Goal: Understand site structure

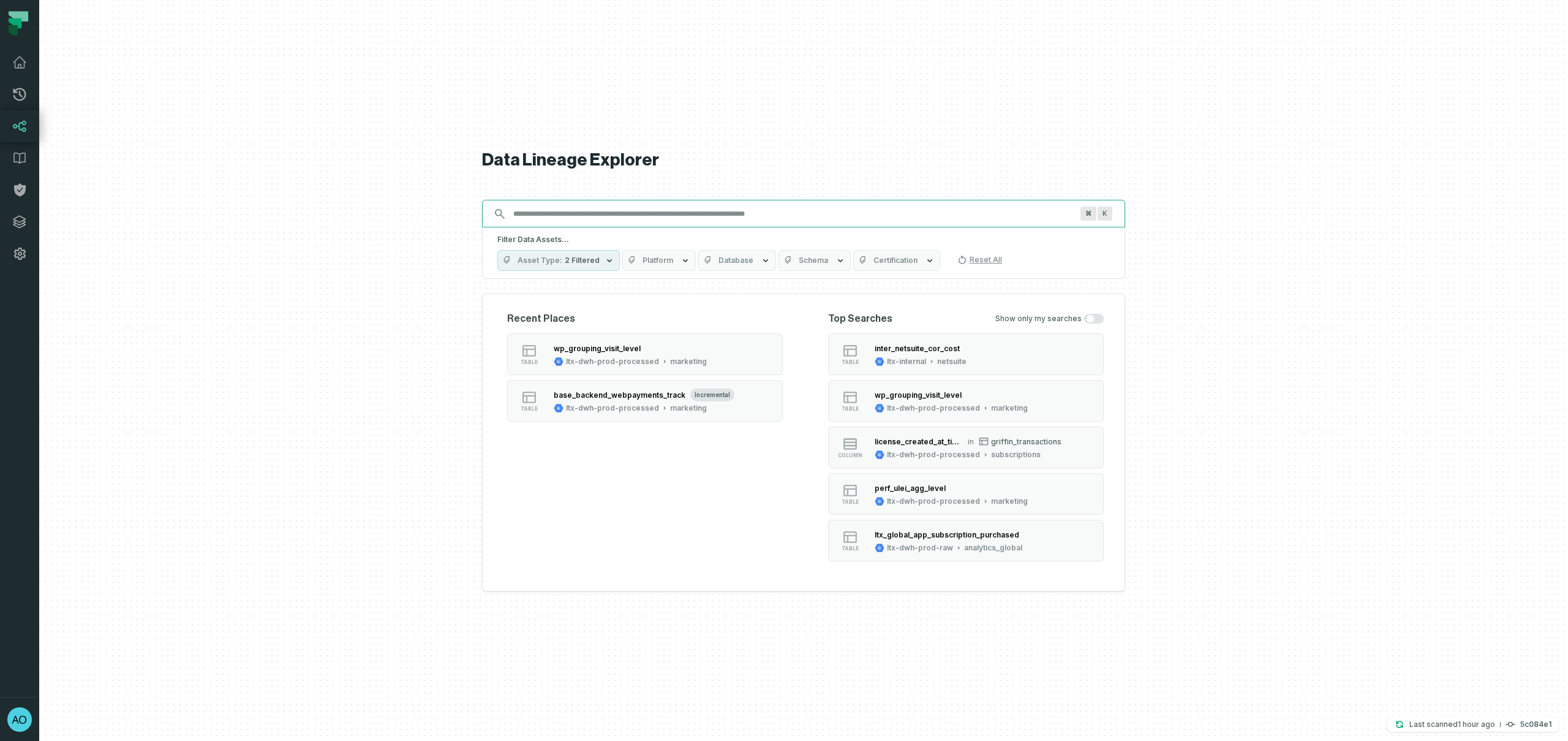
click at [561, 213] on input "Discovery Provider cmdk menu" at bounding box center [792, 214] width 573 height 20
paste input "**********"
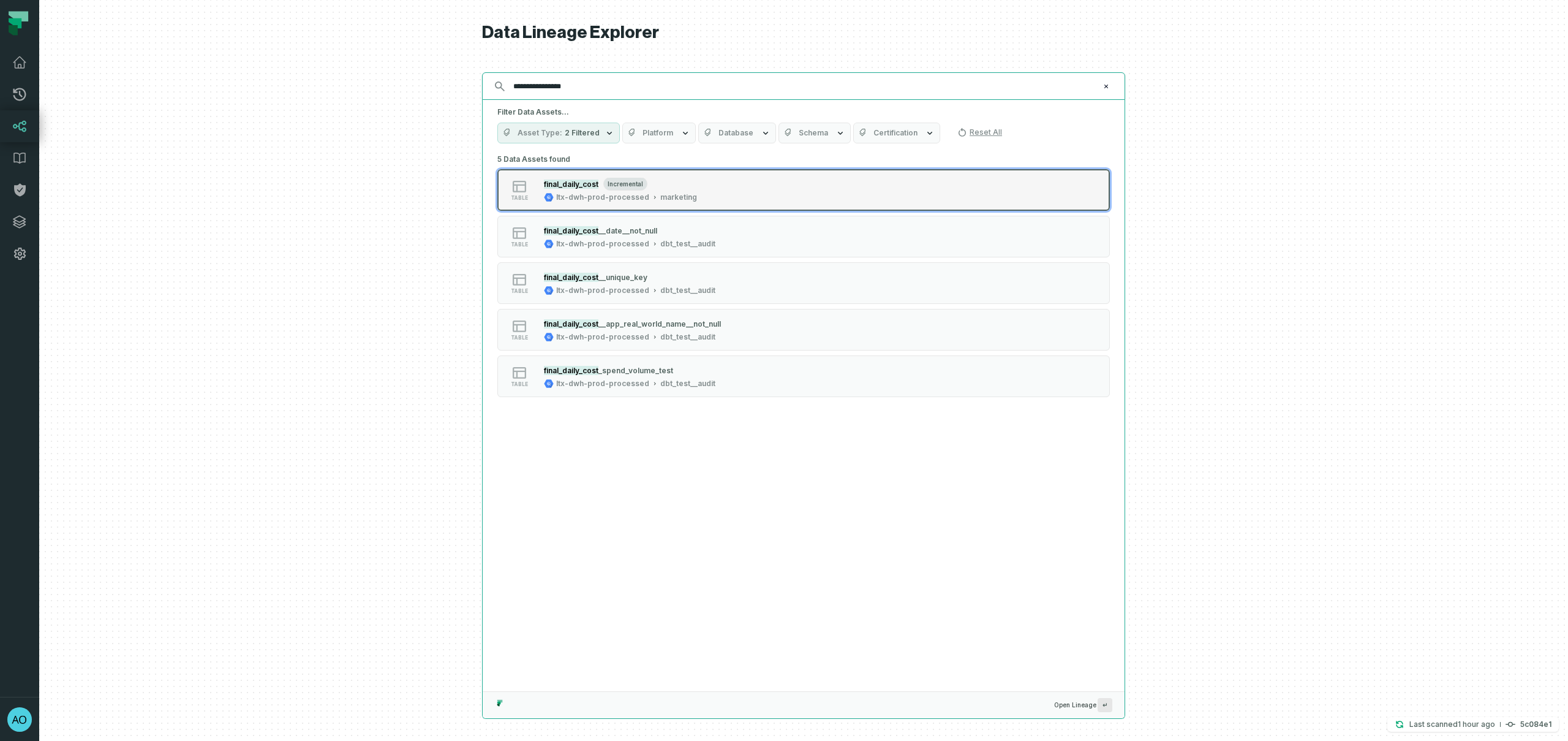
type input "**********"
click at [574, 195] on div "ltx-dwh-prod-processed" at bounding box center [603, 197] width 93 height 10
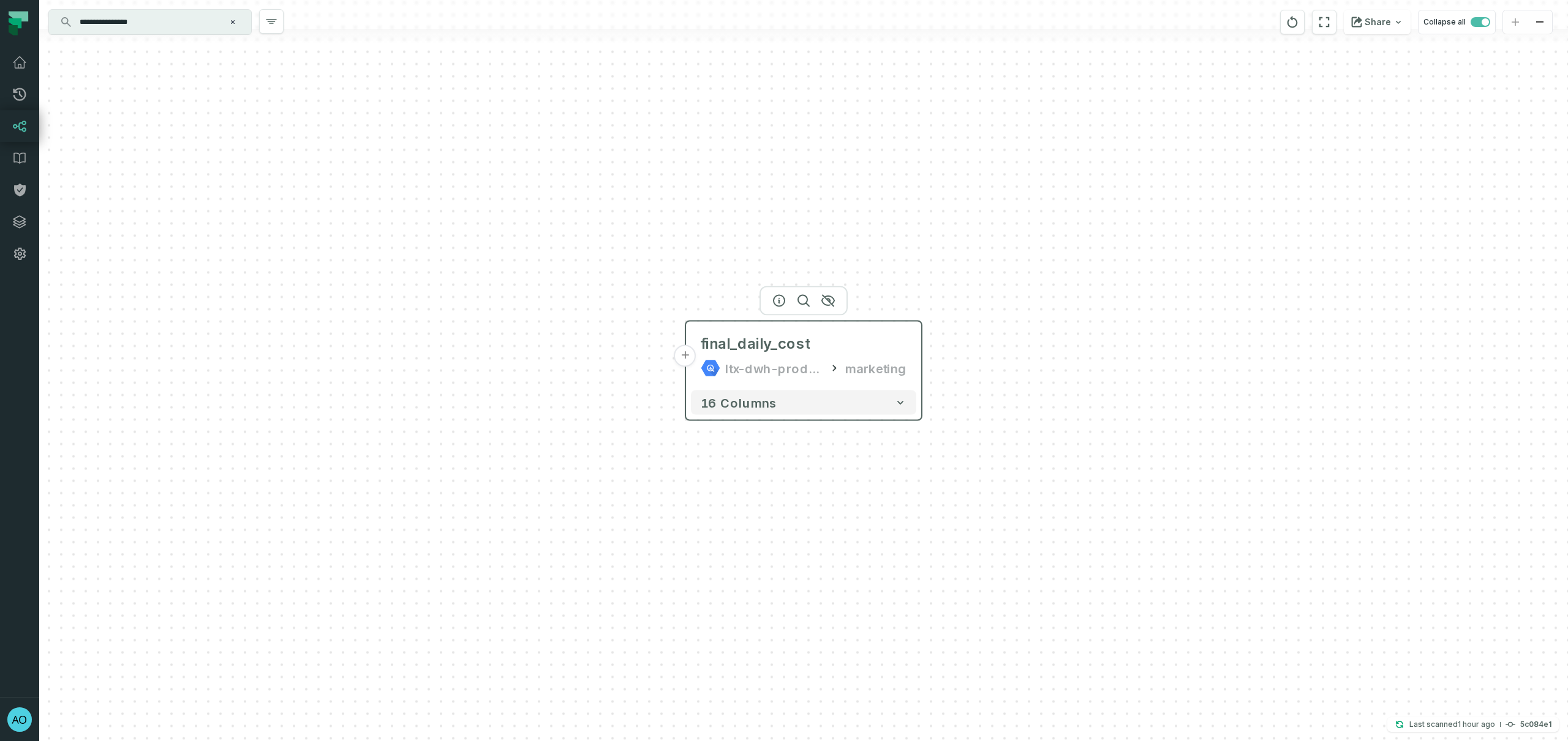
click at [687, 361] on button "+" at bounding box center [685, 355] width 22 height 22
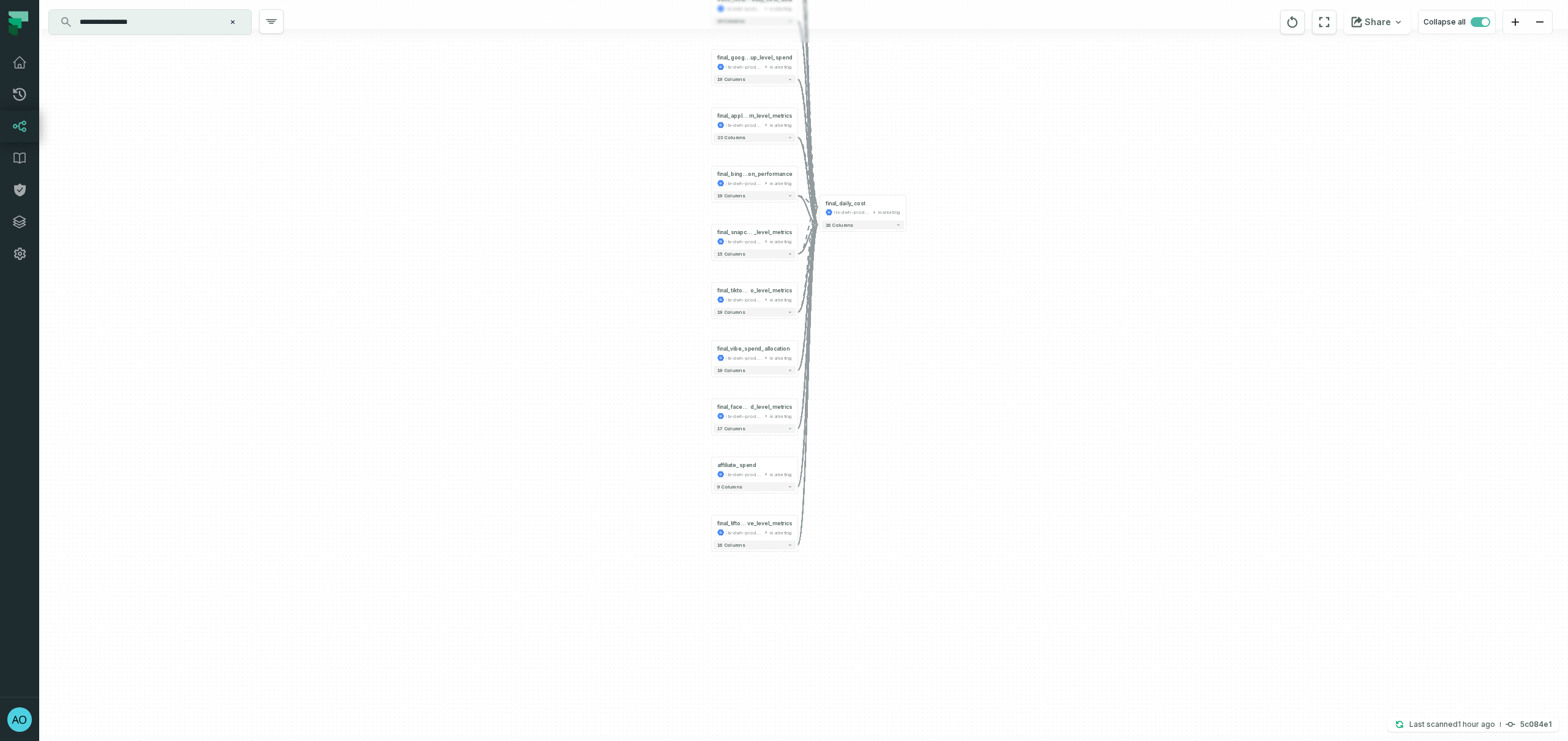
drag, startPoint x: 621, startPoint y: 413, endPoint x: 575, endPoint y: 187, distance: 230.6
click at [575, 187] on div "+ final_marketricks_af_roi_360_ge o_level_metrics ltx-dwh-prod-processed market…" at bounding box center [803, 370] width 1529 height 741
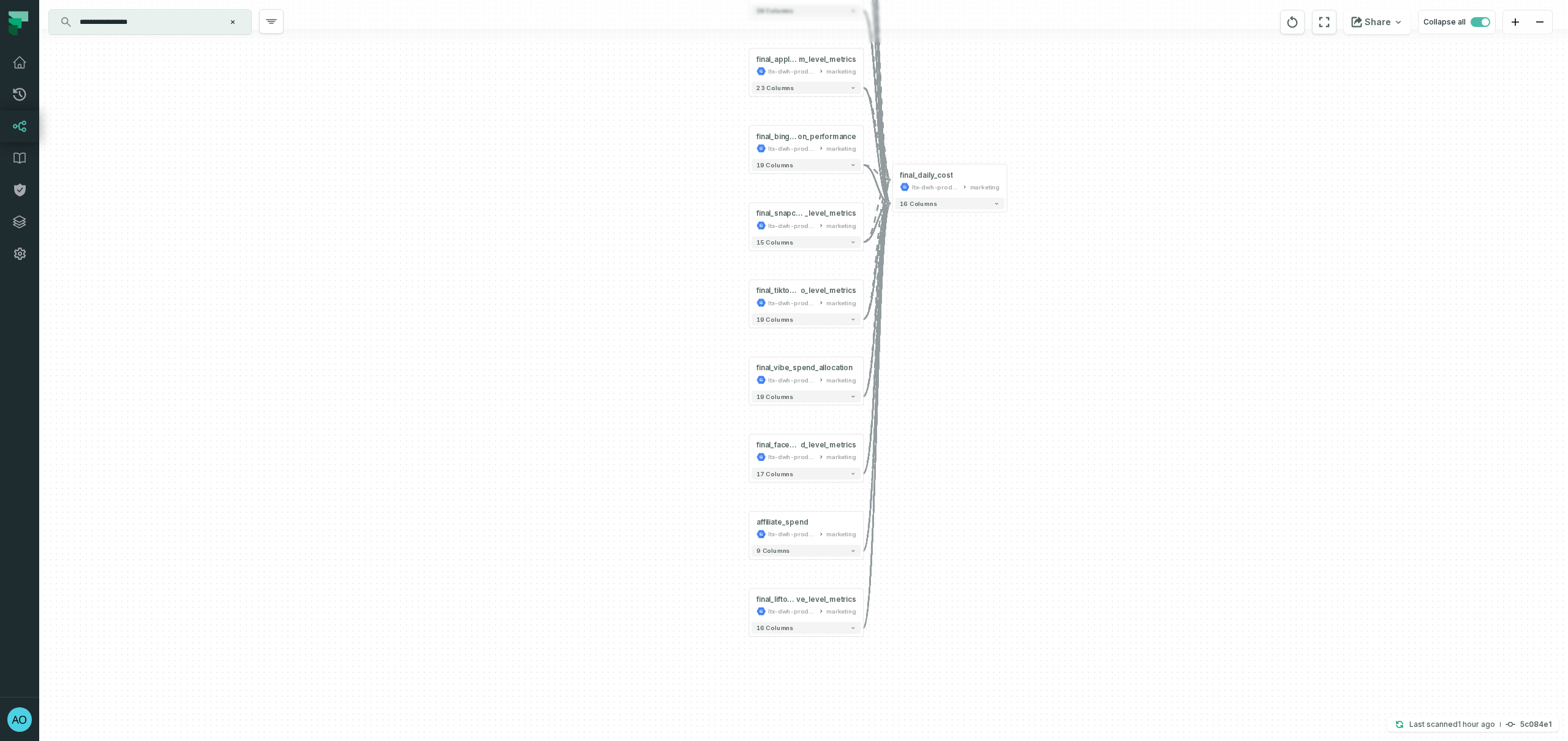
drag, startPoint x: 616, startPoint y: 191, endPoint x: 627, endPoint y: 436, distance: 245.2
click at [627, 436] on div "+ final_marketricks_af_roi_360_ge o_level_metrics ltx-dwh-prod-processed market…" at bounding box center [803, 370] width 1529 height 741
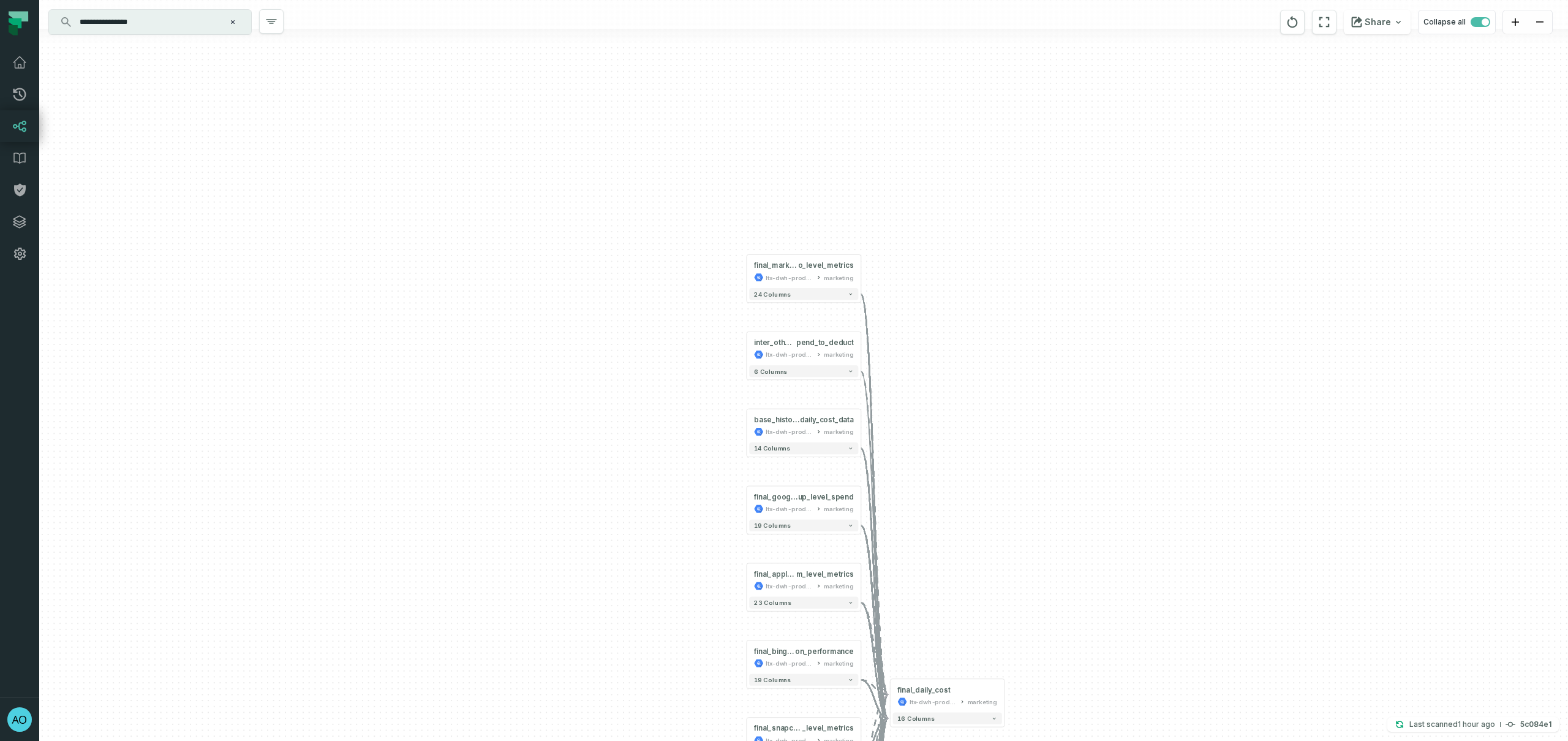
drag, startPoint x: 622, startPoint y: 179, endPoint x: 618, endPoint y: 438, distance: 259.0
click at [609, 461] on div "+ final_marketricks_af_roi_360_ge o_level_metrics ltx-dwh-prod-processed market…" at bounding box center [803, 370] width 1529 height 741
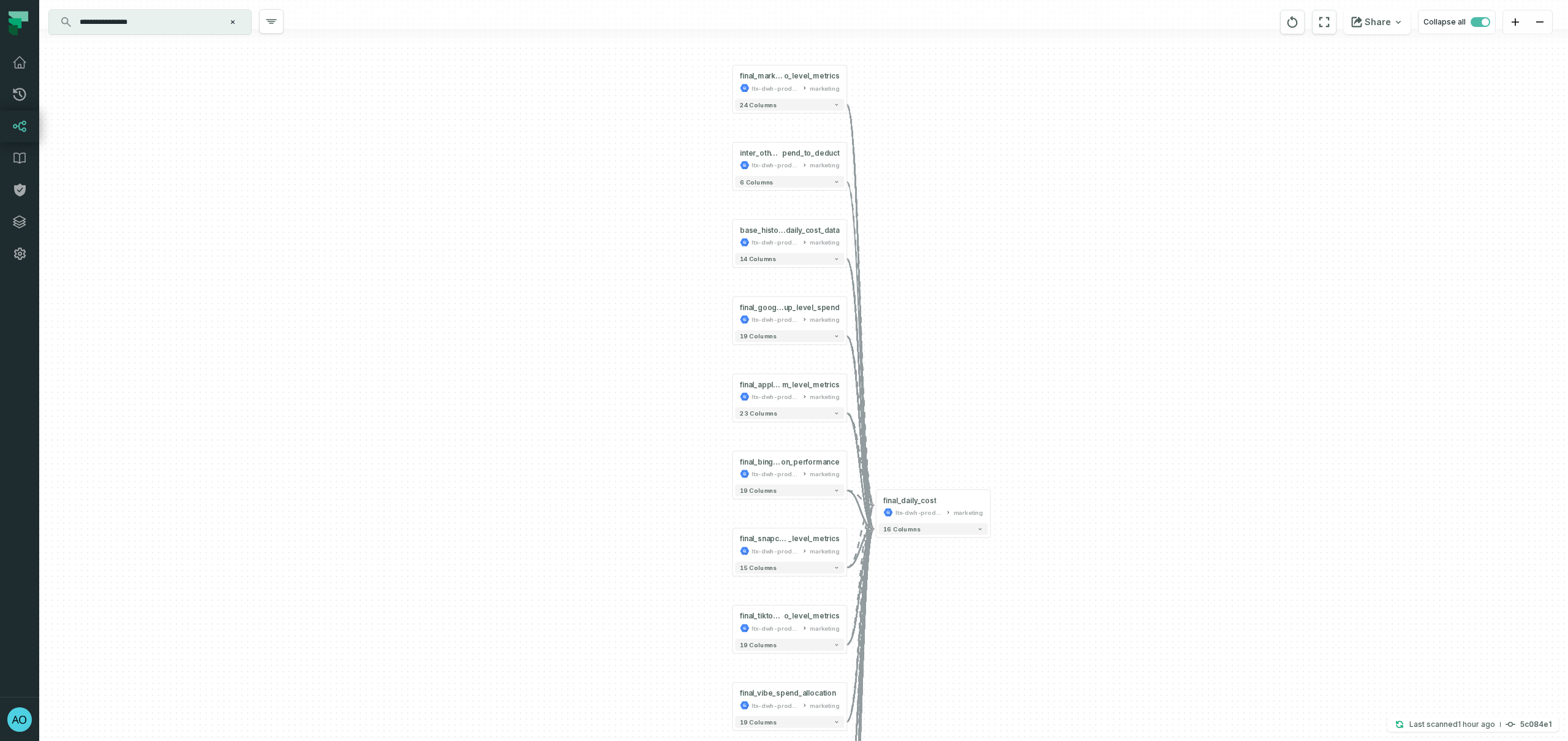
drag, startPoint x: 594, startPoint y: 371, endPoint x: 582, endPoint y: 244, distance: 127.6
click at [582, 244] on div "+ final_marketricks_af_roi_360_ge o_level_metrics ltx-dwh-prod-processed market…" at bounding box center [803, 370] width 1529 height 741
drag, startPoint x: 593, startPoint y: 287, endPoint x: 615, endPoint y: 431, distance: 145.7
click at [615, 431] on div "+ final_marketricks_af_roi_360_ge o_level_metrics ltx-dwh-prod-processed market…" at bounding box center [803, 370] width 1529 height 741
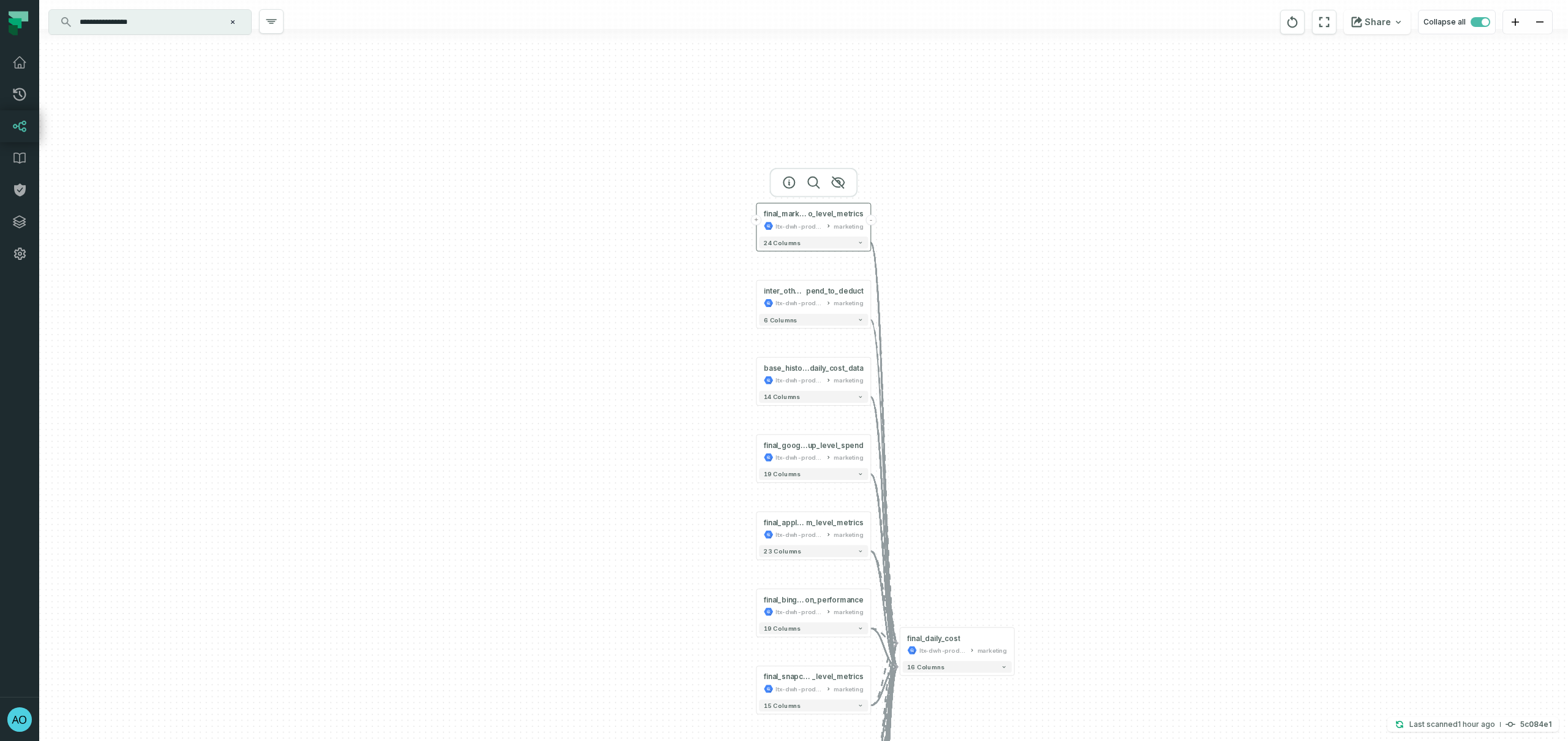
click at [757, 222] on button "+" at bounding box center [756, 220] width 11 height 11
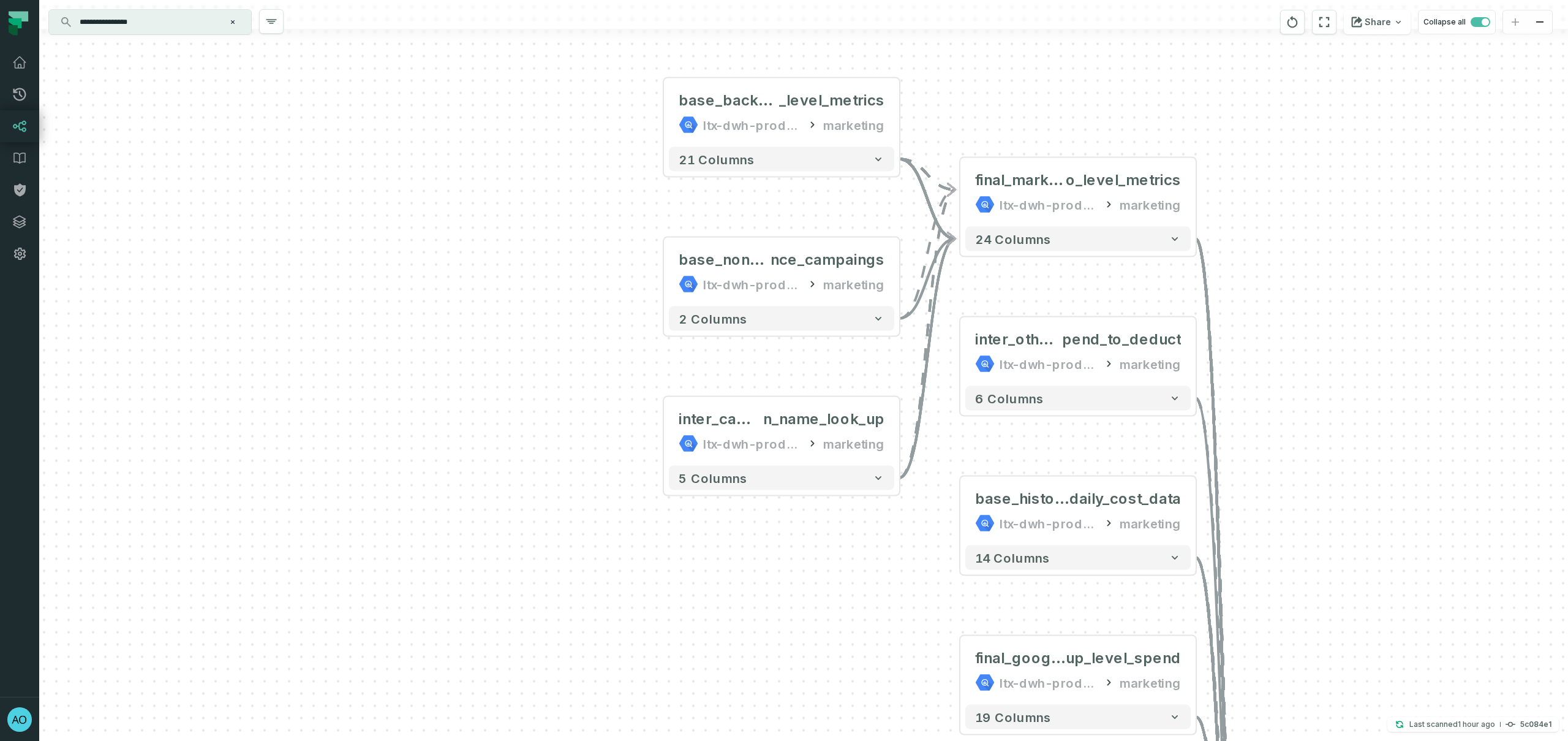
drag, startPoint x: 508, startPoint y: 467, endPoint x: 485, endPoint y: 343, distance: 126.1
click at [485, 343] on div "+ base_backend_marketricks_af_roi_360_geo _level_metrics ltx-dwh-prod-processed…" at bounding box center [803, 370] width 1529 height 741
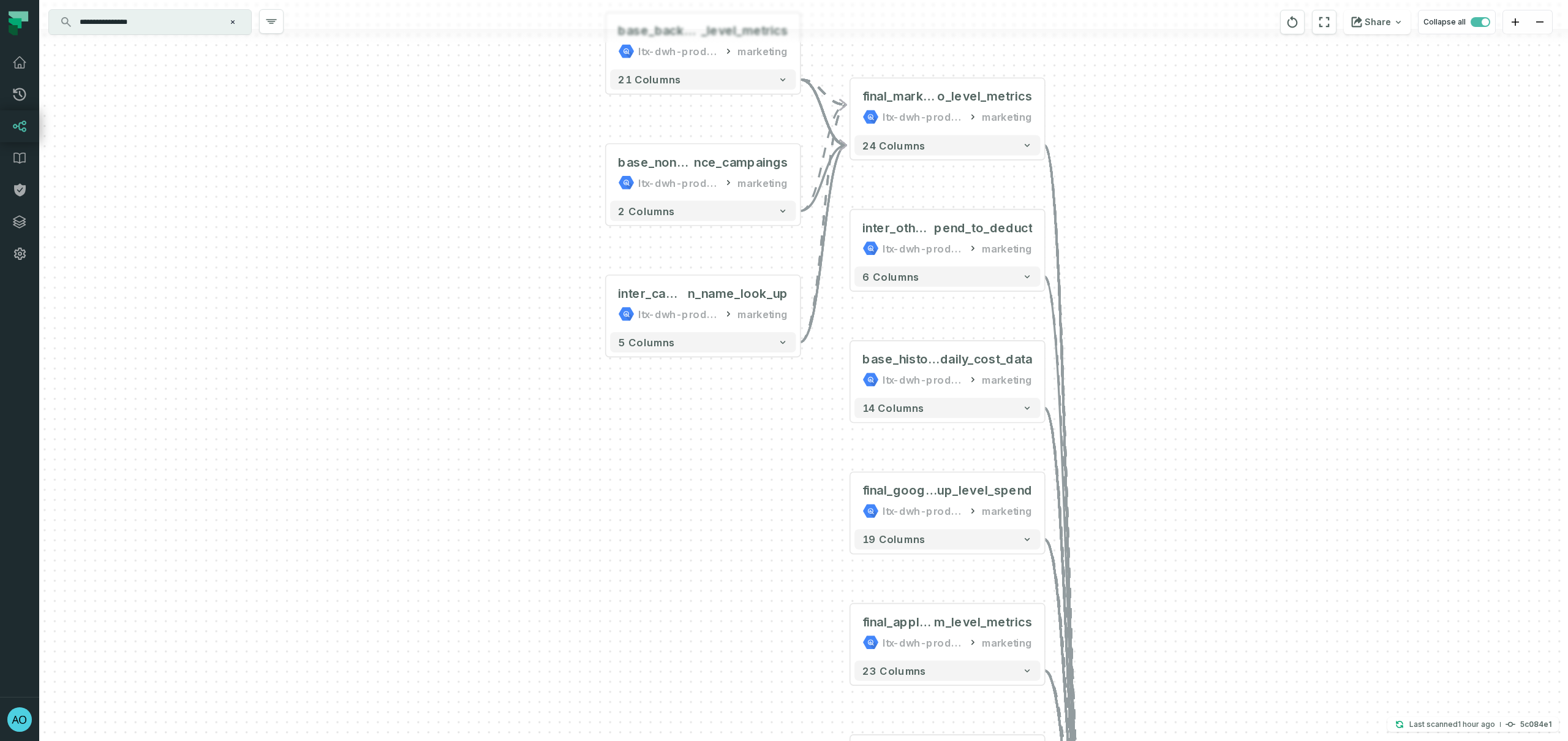
drag, startPoint x: 501, startPoint y: 434, endPoint x: 473, endPoint y: 322, distance: 115.4
click at [473, 322] on div "+ base_backend_marketricks_af_roi_360_geo _level_metrics ltx-dwh-prod-processed…" at bounding box center [803, 370] width 1529 height 741
click at [848, 243] on button "+" at bounding box center [850, 237] width 19 height 19
click at [850, 238] on button "+" at bounding box center [850, 236] width 19 height 19
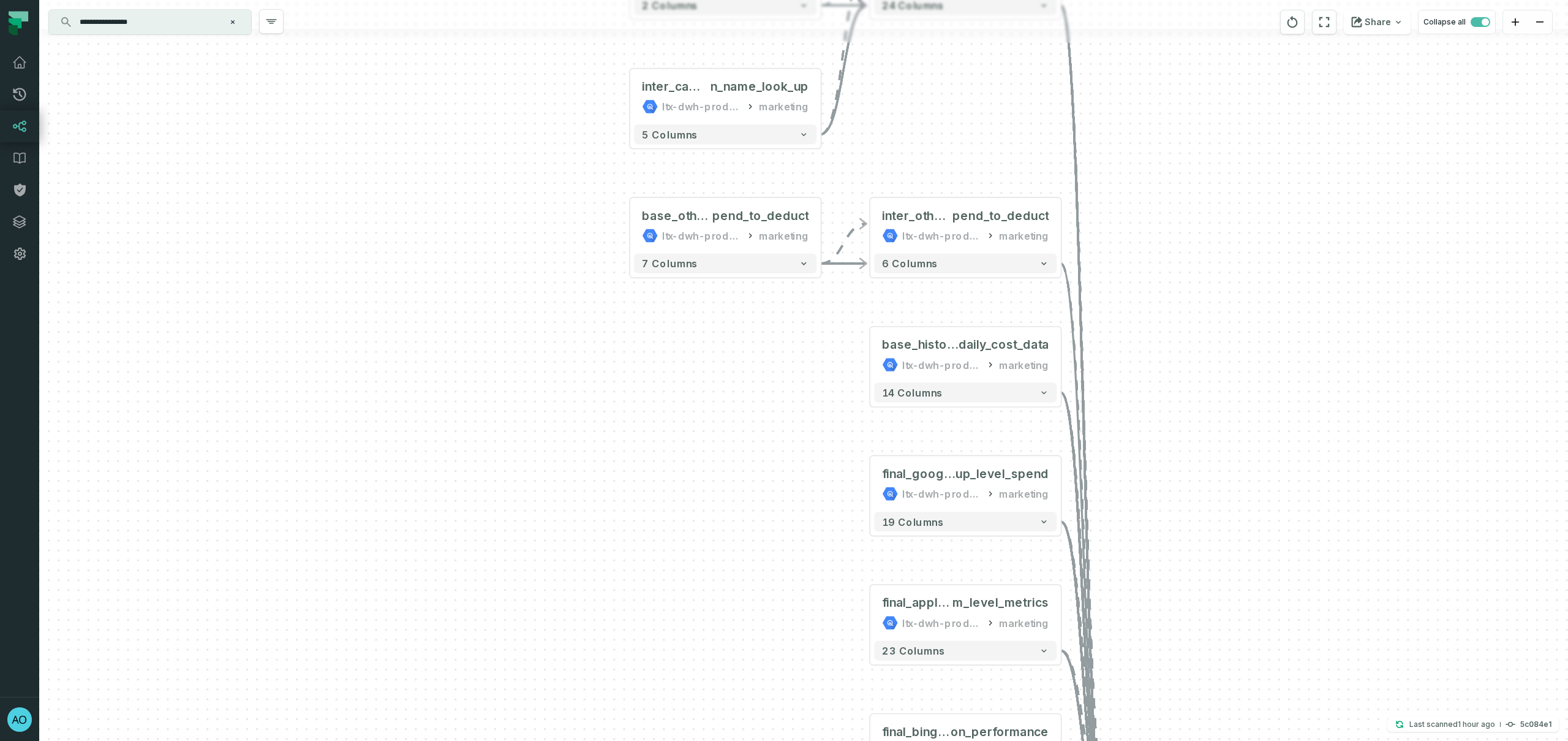
drag, startPoint x: 854, startPoint y: 552, endPoint x: 775, endPoint y: 370, distance: 198.4
click at [775, 370] on div "+ base_other_networks_s pend_to_deduct ltx-dwh-prod-processed marketing - 7 col…" at bounding box center [803, 370] width 1529 height 741
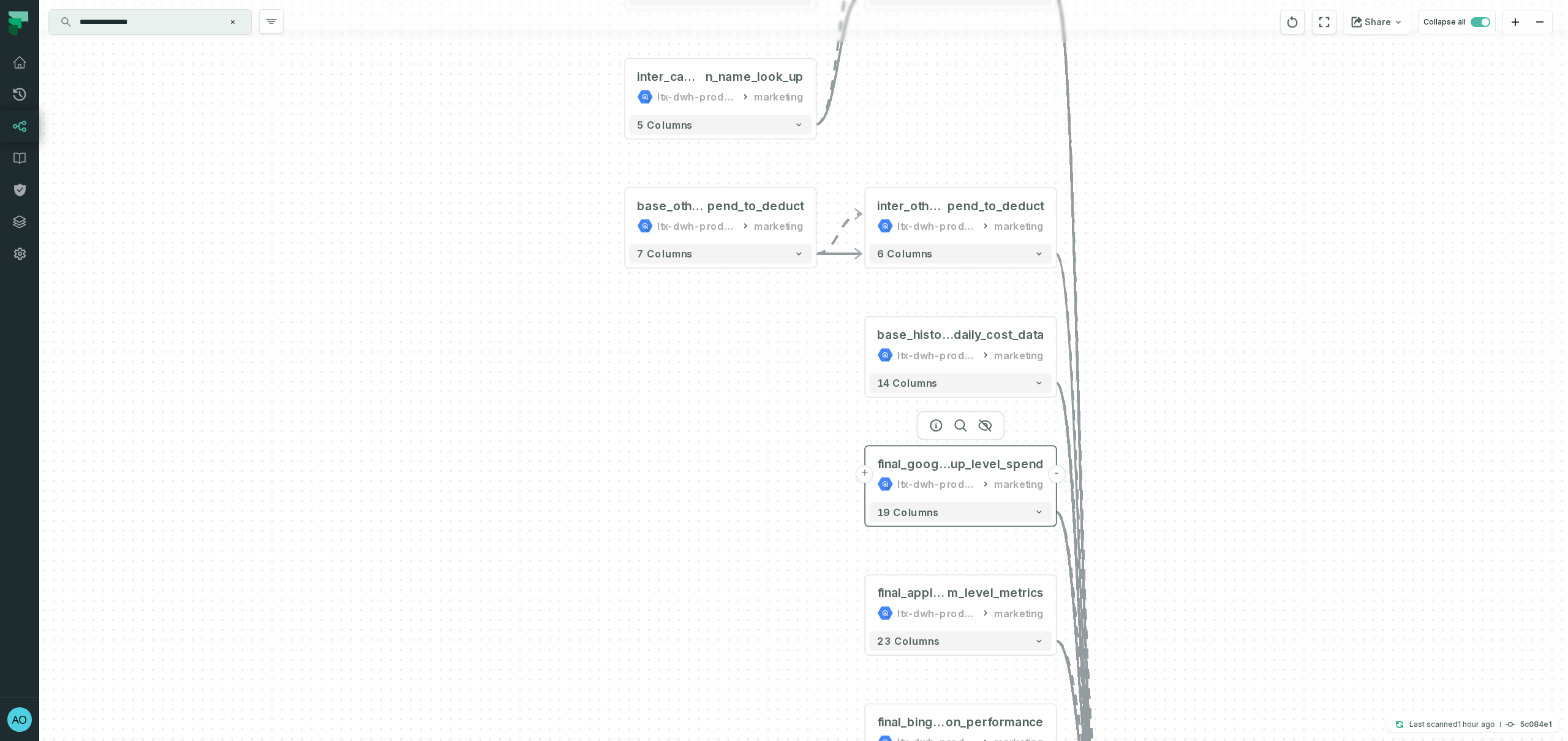
click at [868, 481] on button "+" at bounding box center [864, 474] width 18 height 18
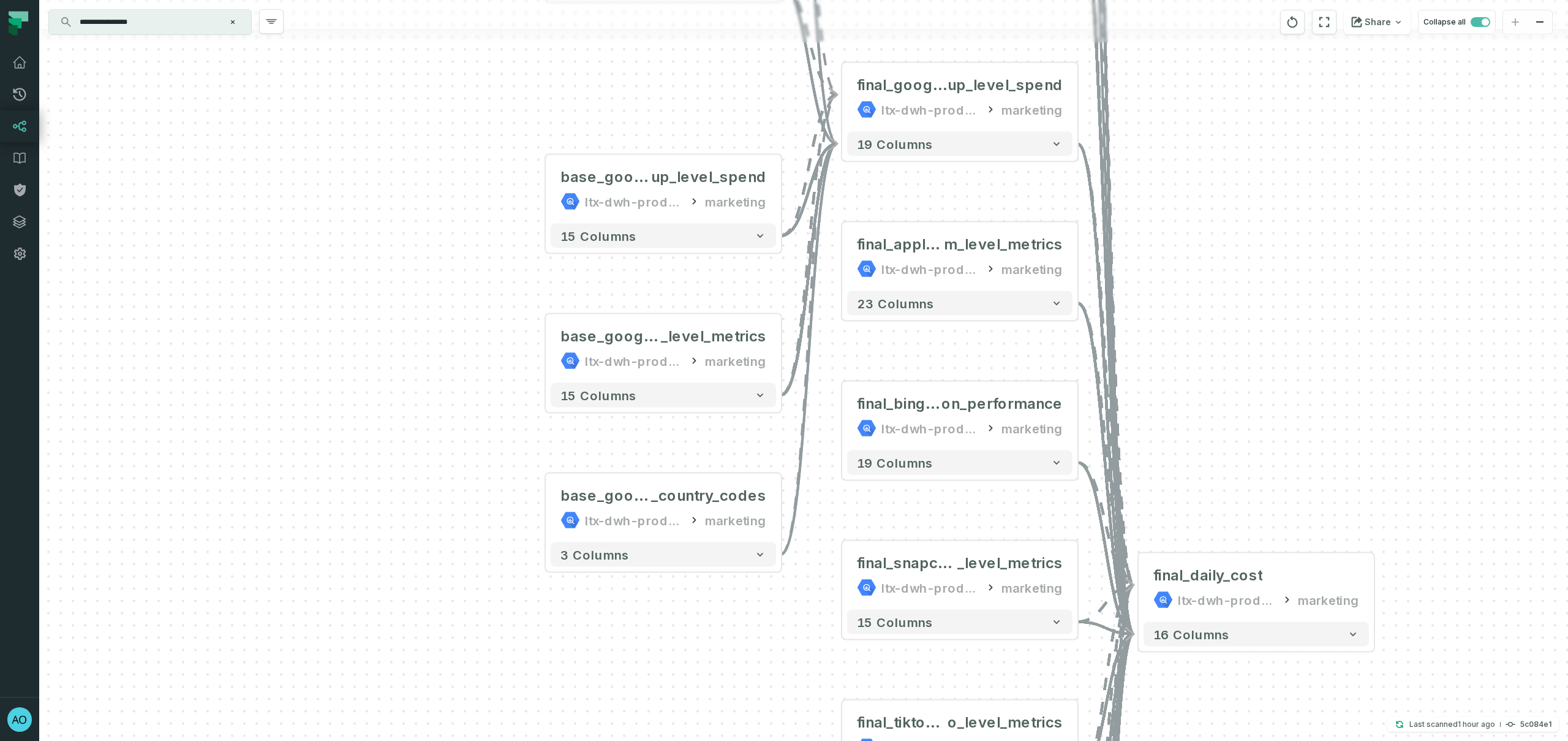
drag, startPoint x: 596, startPoint y: 393, endPoint x: 455, endPoint y: 341, distance: 150.3
click at [455, 341] on div "+ base_google_ads_geo_adgro up_level_spend ltx-dwh-prod-processed marketing + 1…" at bounding box center [803, 370] width 1529 height 741
click at [845, 260] on button "+" at bounding box center [841, 256] width 22 height 22
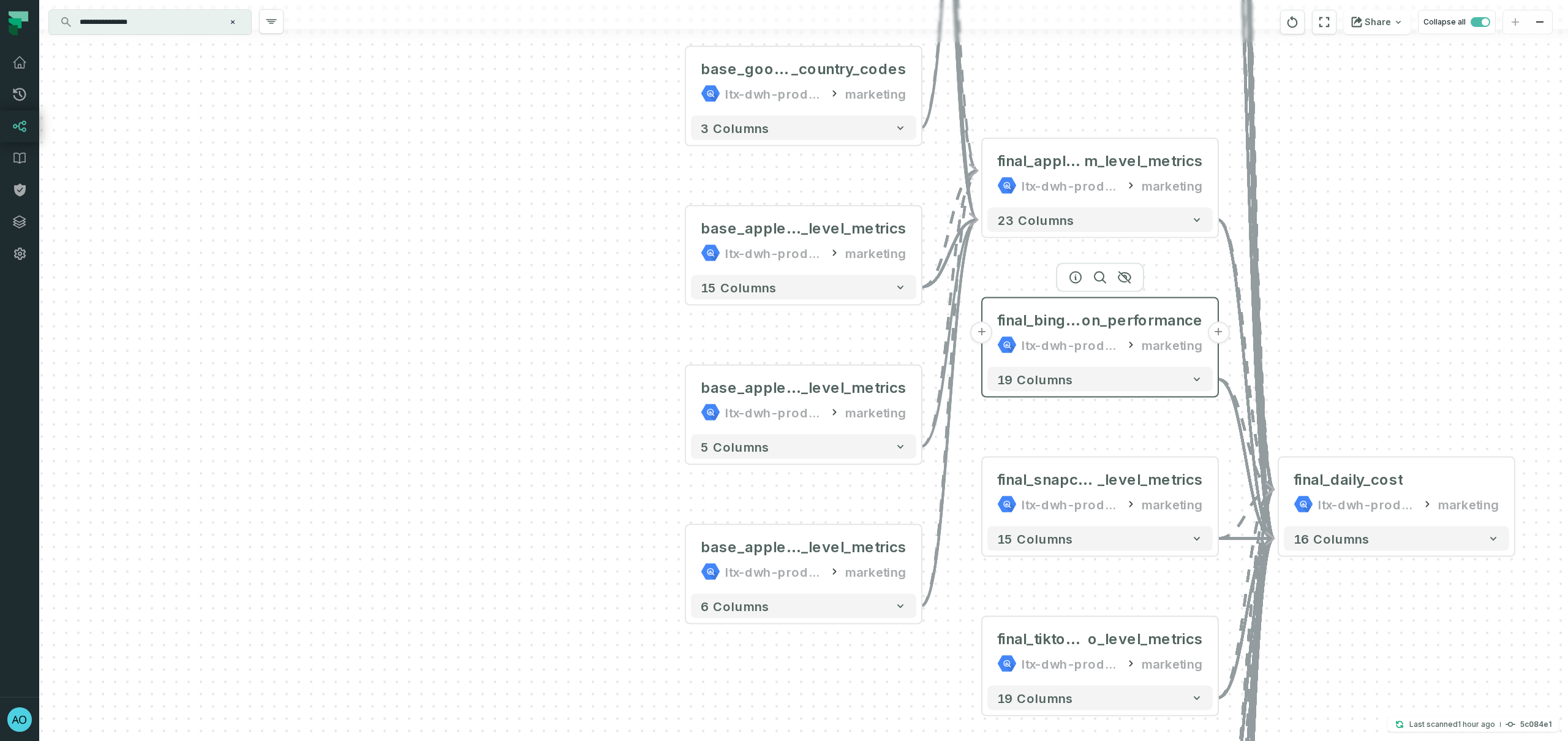
click at [986, 336] on button "+" at bounding box center [981, 332] width 22 height 22
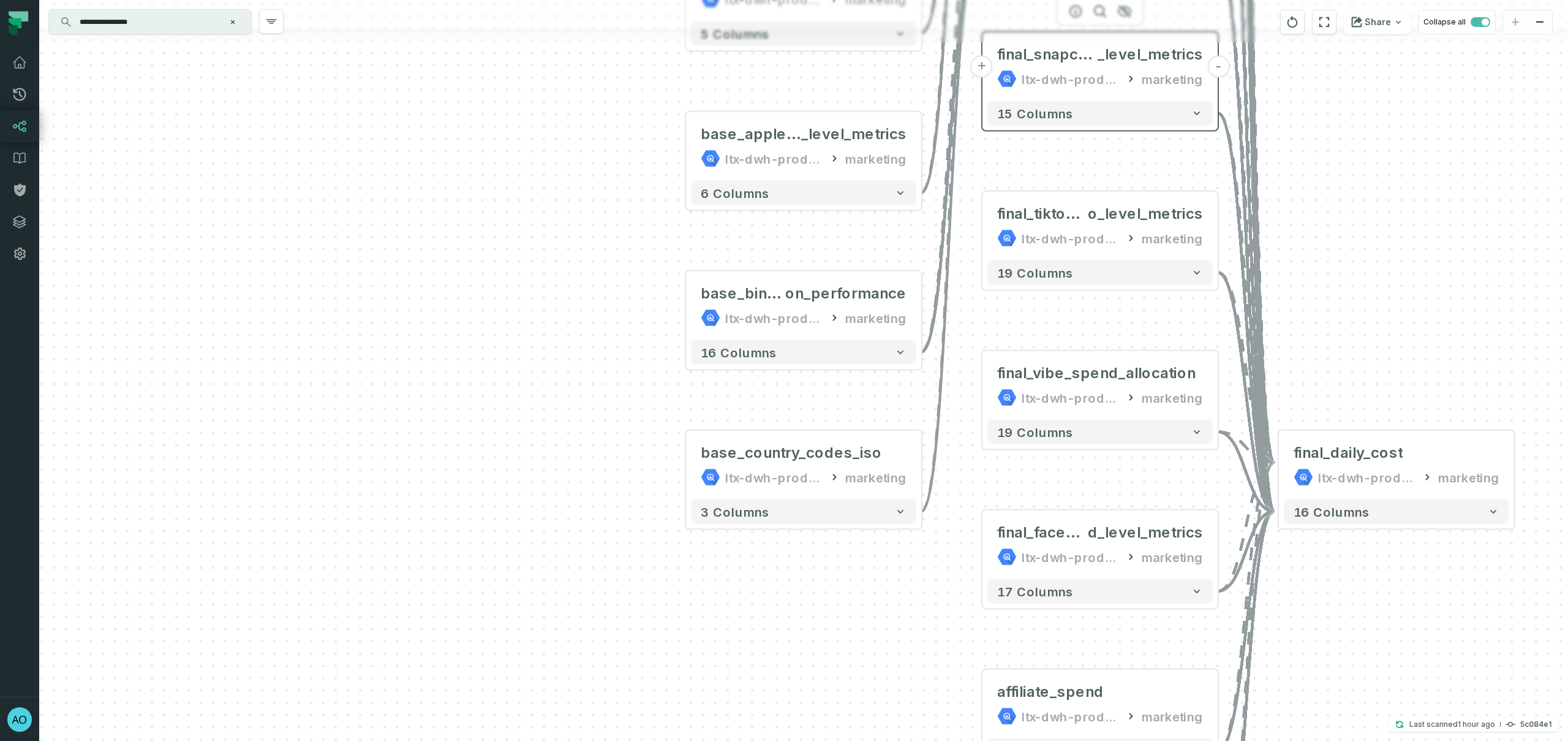
click at [987, 75] on button "+" at bounding box center [981, 66] width 22 height 22
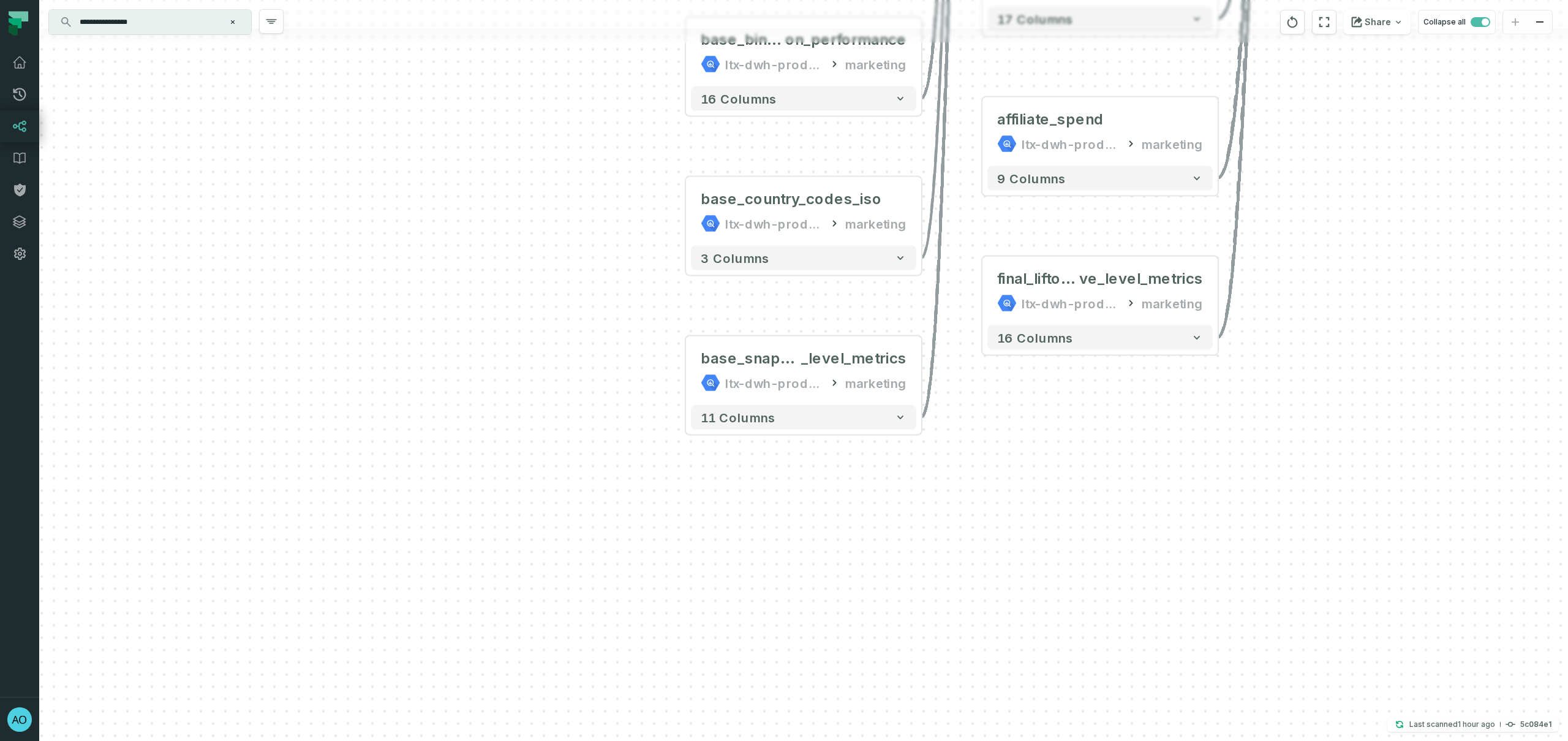
drag, startPoint x: 1320, startPoint y: 281, endPoint x: 1258, endPoint y: 471, distance: 199.9
click at [1259, 470] on div "+ base_snapchat_campaign _level_metrics ltx-dwh-prod-processed marketing - 11 c…" at bounding box center [803, 370] width 1529 height 741
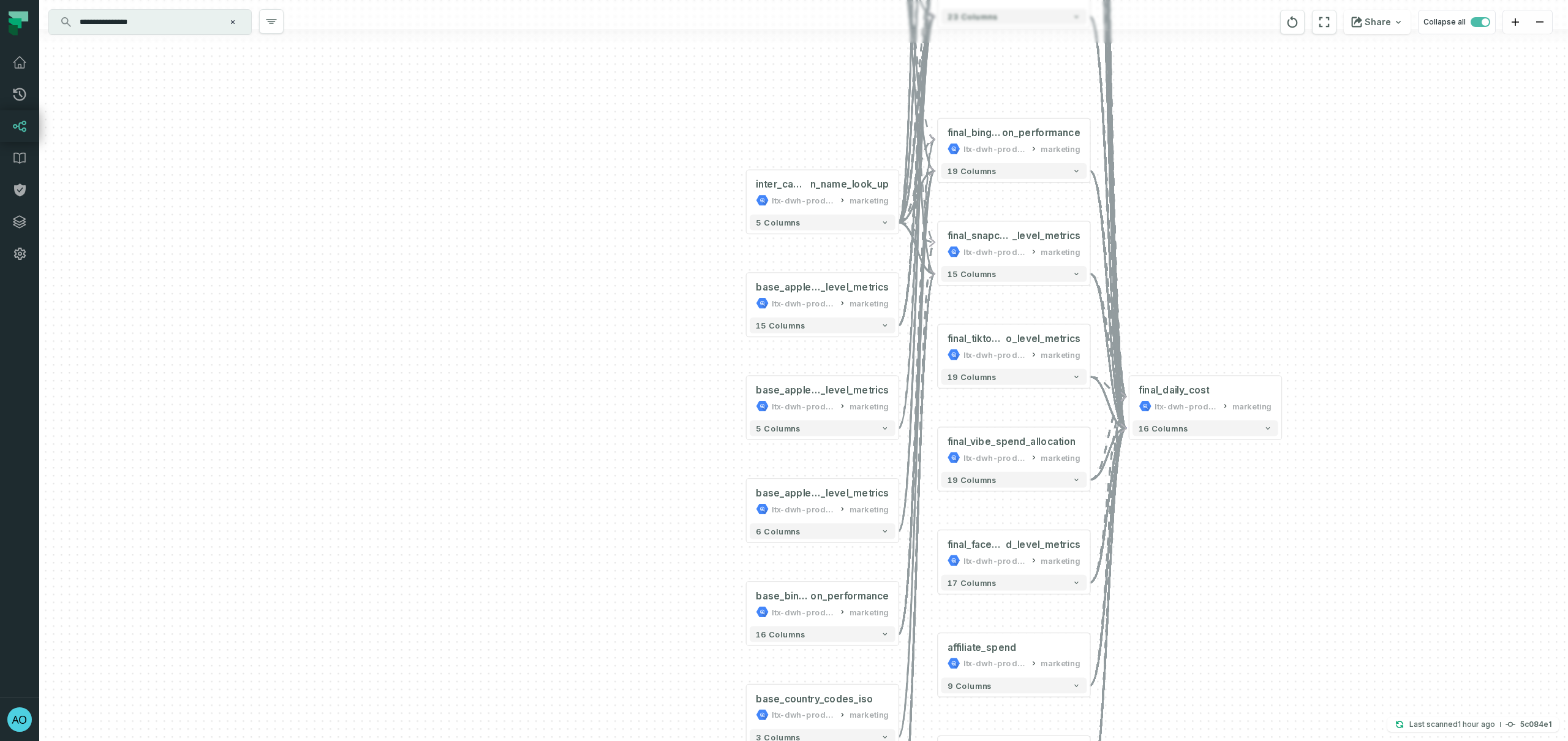
drag, startPoint x: 1302, startPoint y: 283, endPoint x: 1214, endPoint y: 621, distance: 349.3
click at [1214, 622] on div "+ base_snapchat_campaign _level_metrics ltx-dwh-prod-processed marketing - 11 c…" at bounding box center [803, 370] width 1529 height 741
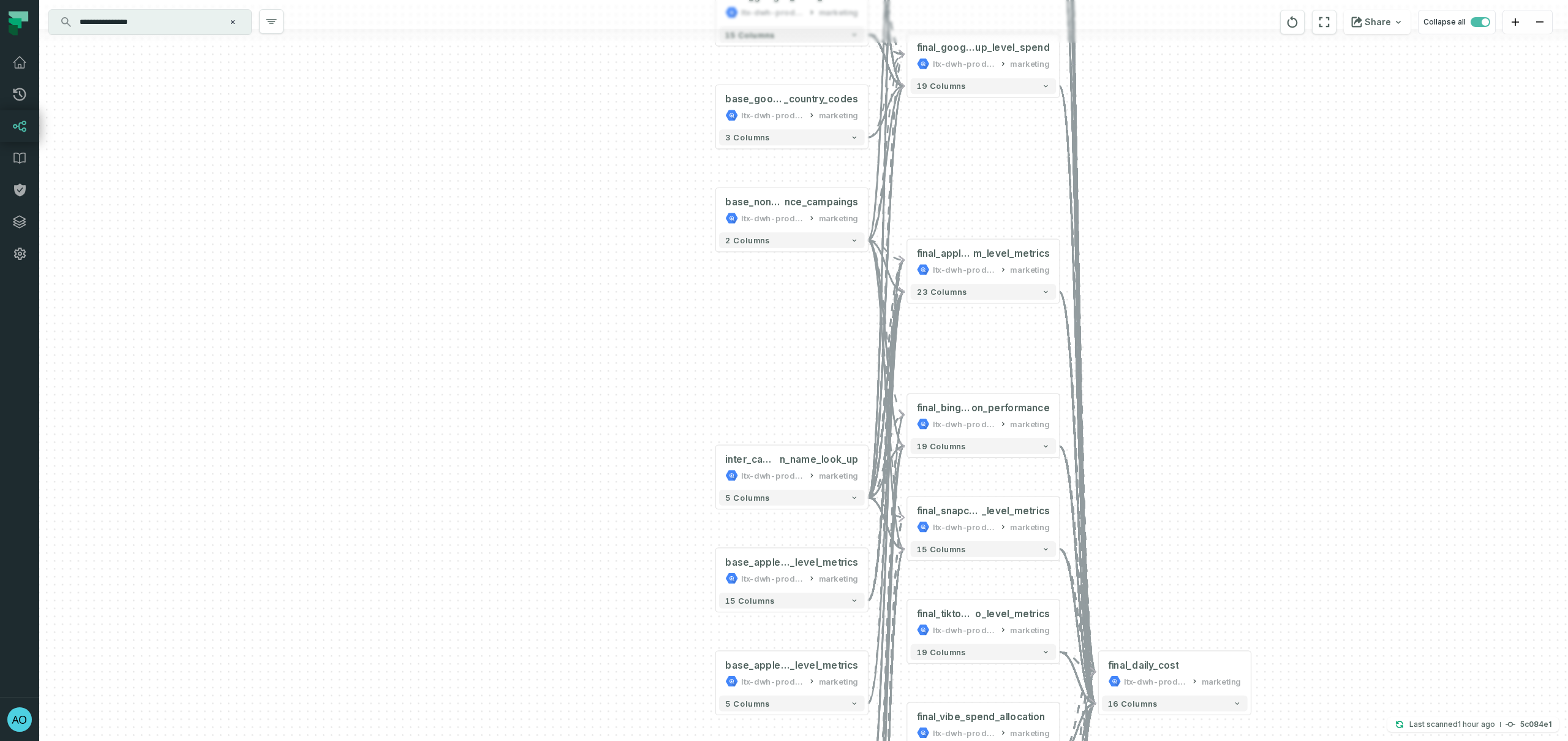
drag, startPoint x: 1243, startPoint y: 228, endPoint x: 1213, endPoint y: 454, distance: 228.0
click at [1213, 454] on div "+ base_snapchat_campaign _level_metrics ltx-dwh-prod-processed marketing - 11 c…" at bounding box center [803, 370] width 1529 height 741
click at [910, 264] on button "-" at bounding box center [908, 260] width 14 height 14
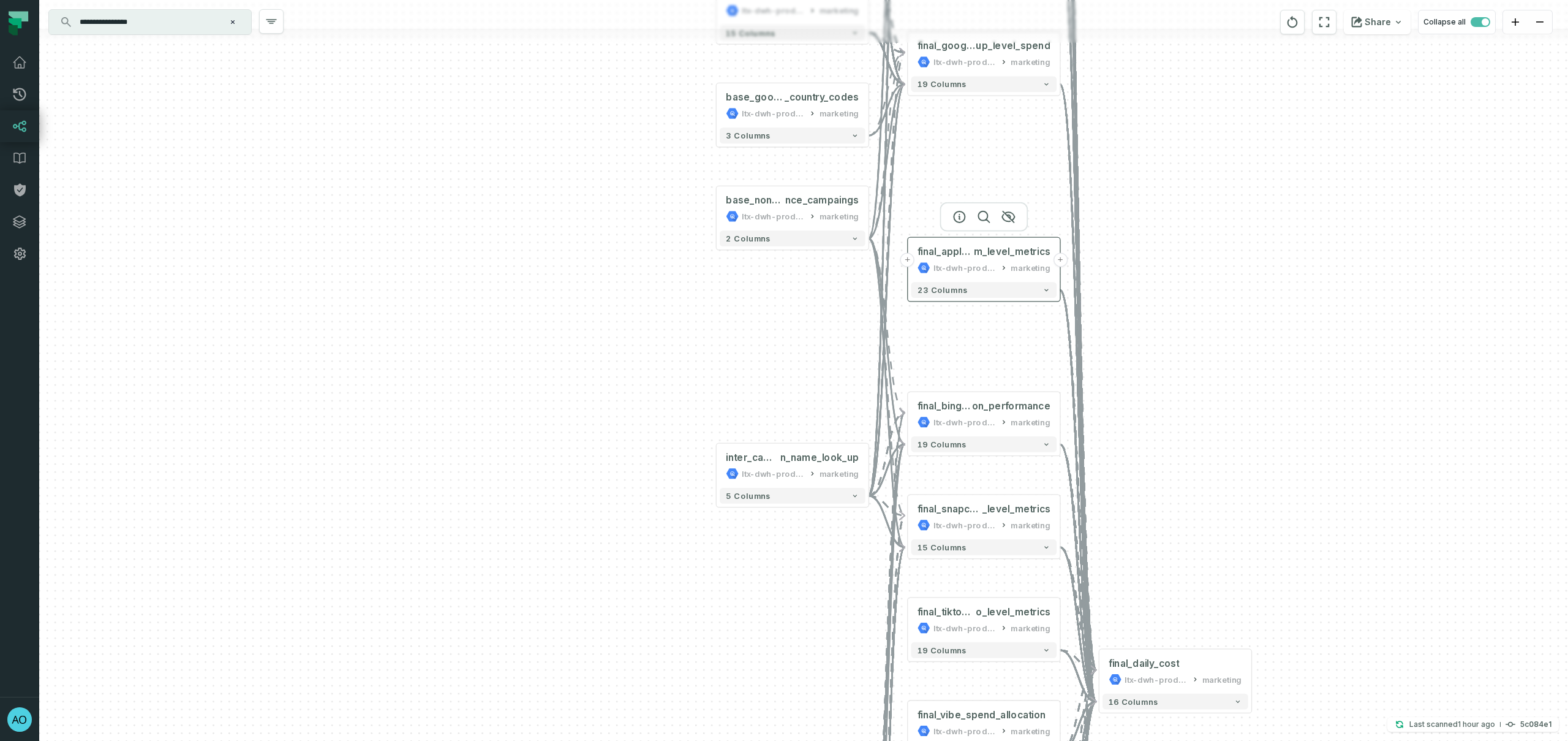
click at [910, 264] on button "+" at bounding box center [908, 260] width 14 height 14
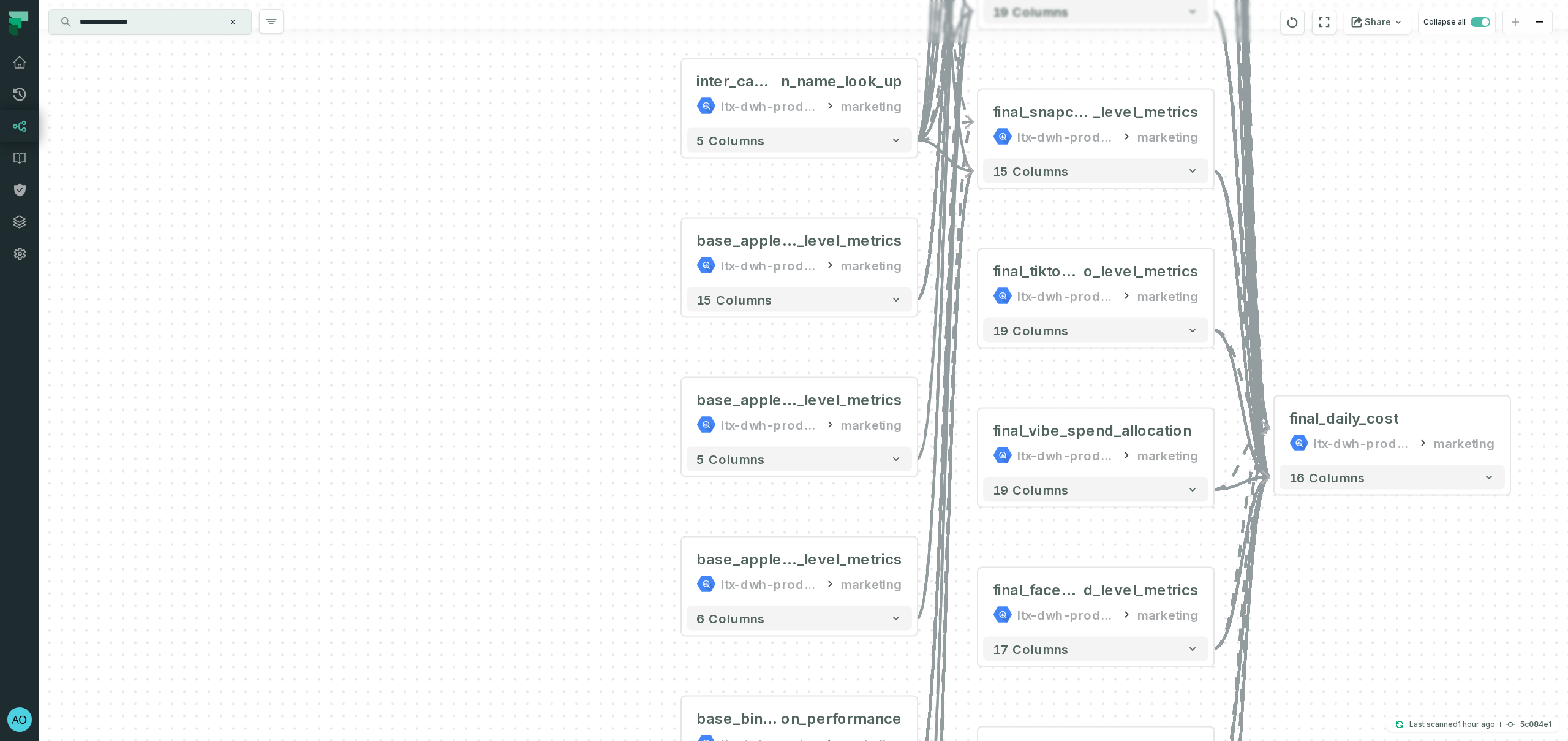
drag, startPoint x: 517, startPoint y: 263, endPoint x: 488, endPoint y: 417, distance: 156.7
click at [490, 411] on div "+ base_apple_search_term _level_metrics ltx-dwh-prod-processed marketing + 15 c…" at bounding box center [803, 370] width 1529 height 741
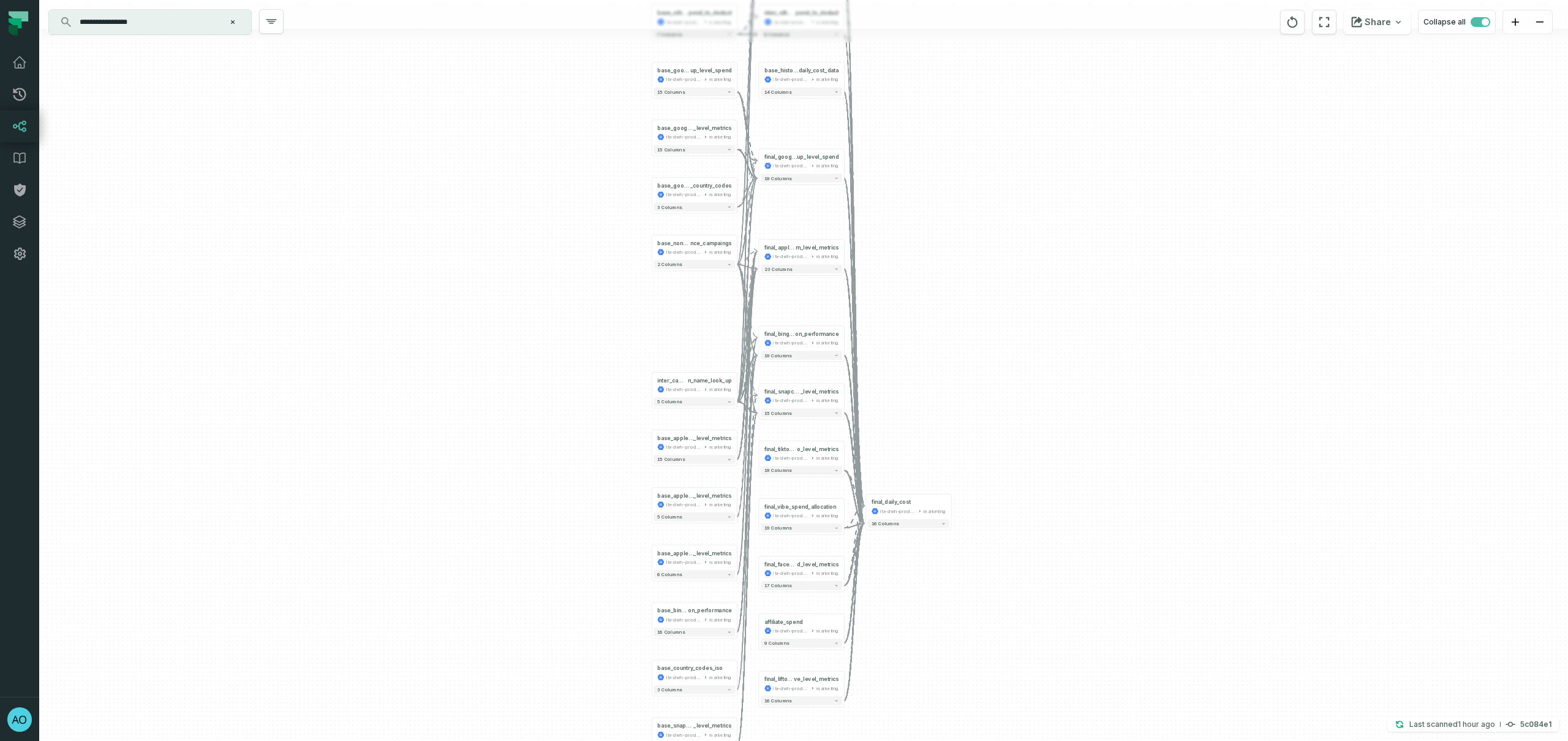
drag, startPoint x: 959, startPoint y: 292, endPoint x: 1175, endPoint y: 483, distance: 288.3
click at [1175, 483] on div "+ base_apple_search_term _level_metrics ltx-dwh-prod-processed marketing + 15 c…" at bounding box center [803, 370] width 1529 height 741
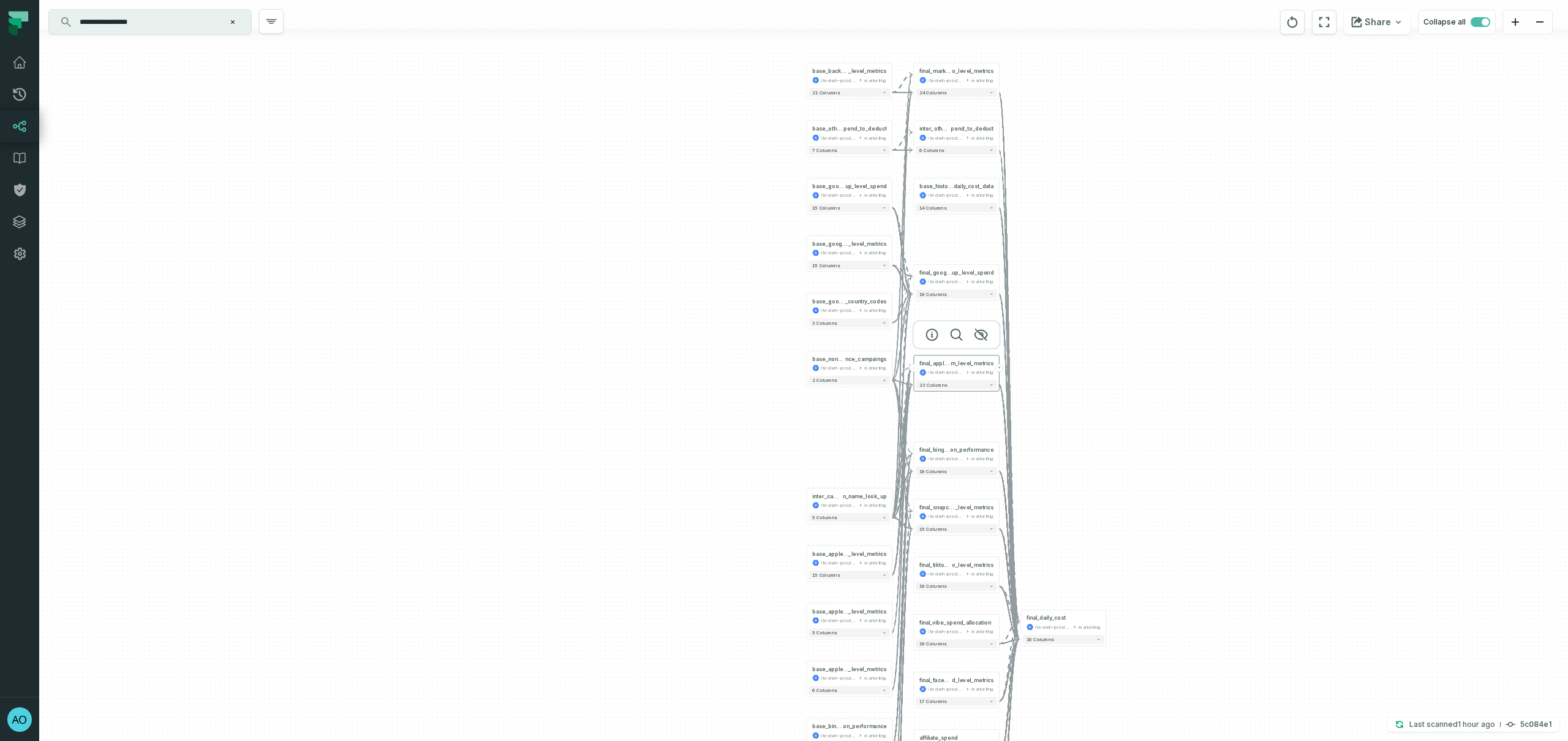
click at [915, 369] on button "-" at bounding box center [913, 368] width 8 height 8
click at [913, 455] on button "-" at bounding box center [913, 454] width 8 height 8
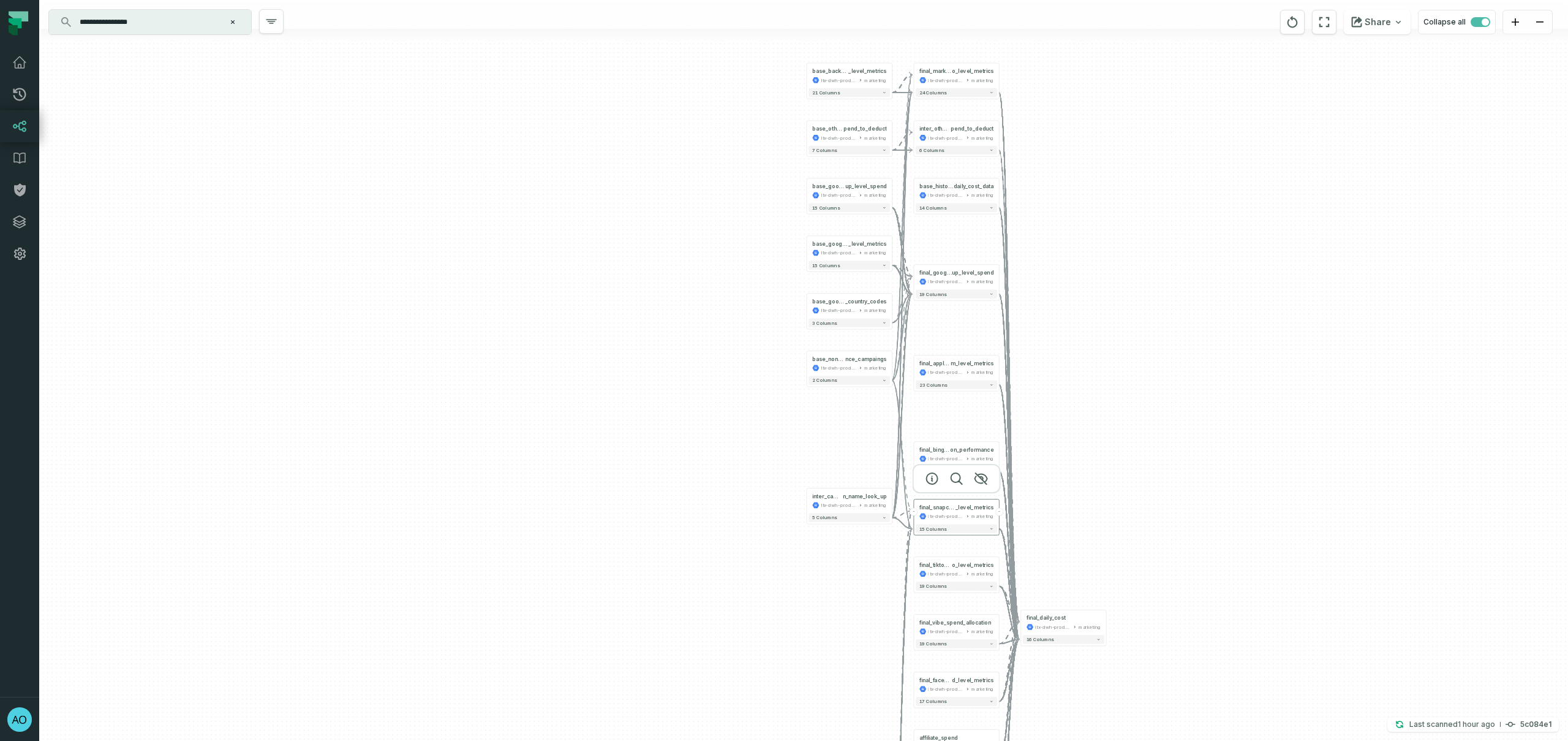
click at [915, 512] on button "-" at bounding box center [913, 511] width 8 height 8
click at [914, 512] on button "-" at bounding box center [913, 511] width 8 height 8
click at [916, 280] on div "final_google_ads_geo_adgro up_level_spend ltx-dwh-prod-processed marketing" at bounding box center [956, 277] width 82 height 21
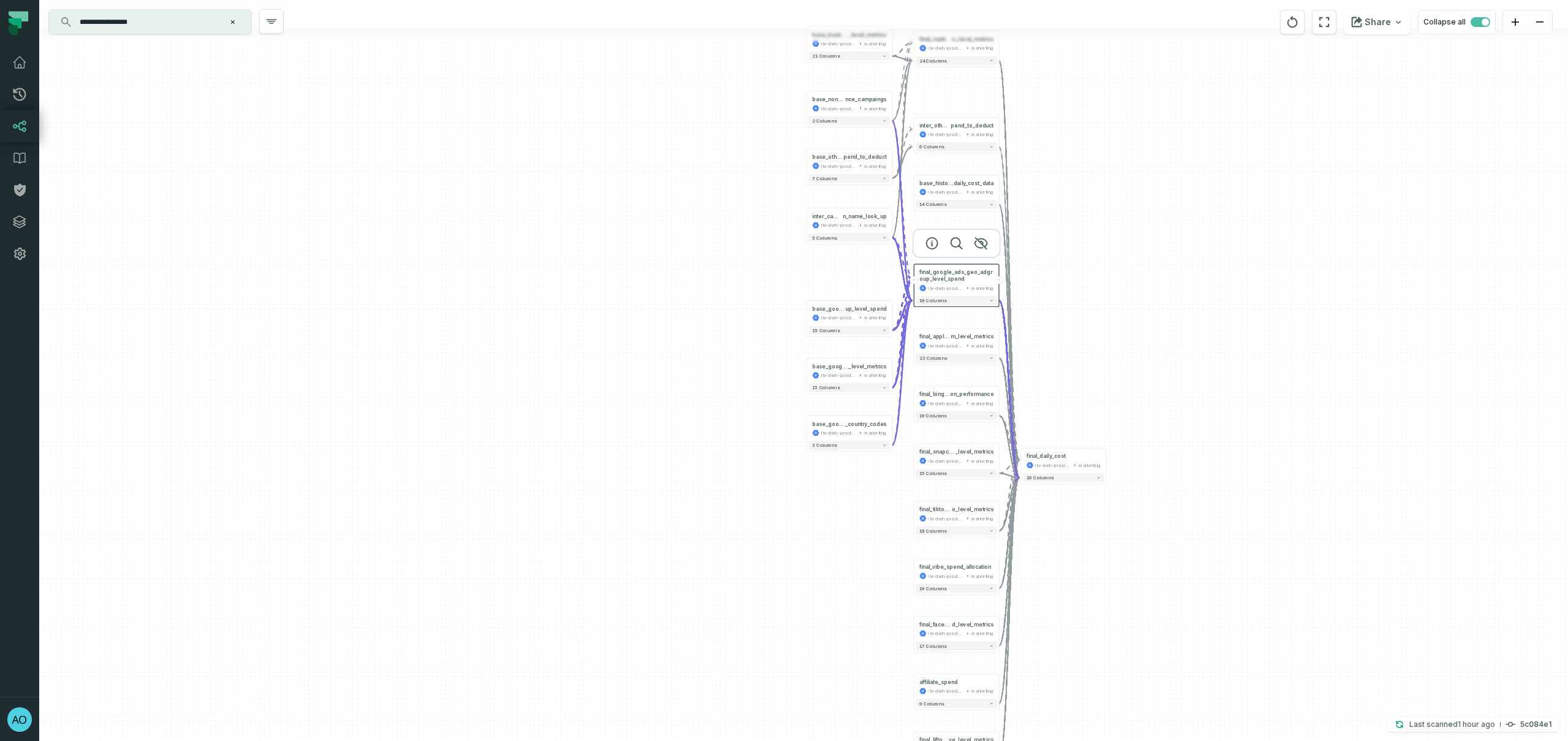
click at [915, 281] on button "-" at bounding box center [913, 280] width 8 height 8
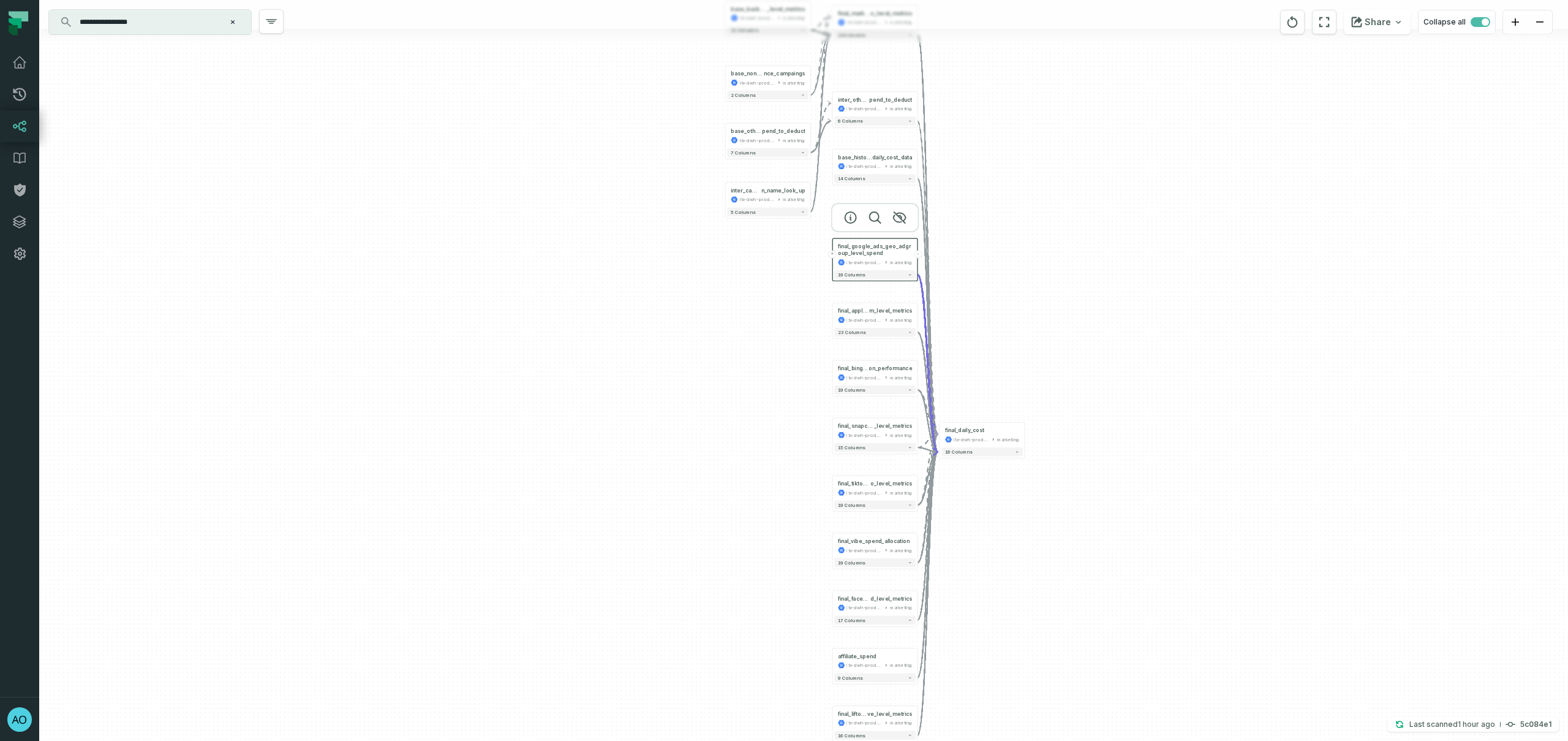
drag, startPoint x: 1182, startPoint y: 400, endPoint x: 1088, endPoint y: 391, distance: 94.4
click at [1088, 391] on div "+ base_other_networks_s pend_to_deduct ltx-dwh-prod-processed marketing - 7 col…" at bounding box center [803, 370] width 1529 height 741
